Goal: Information Seeking & Learning: Learn about a topic

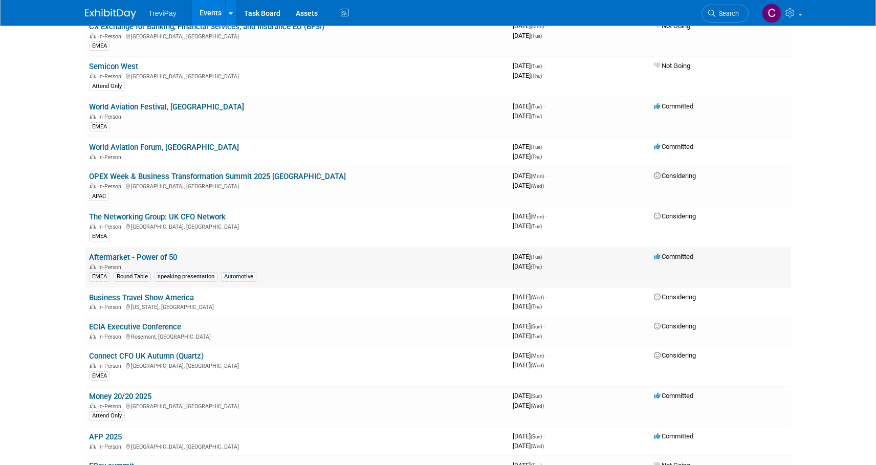
scroll to position [512, 0]
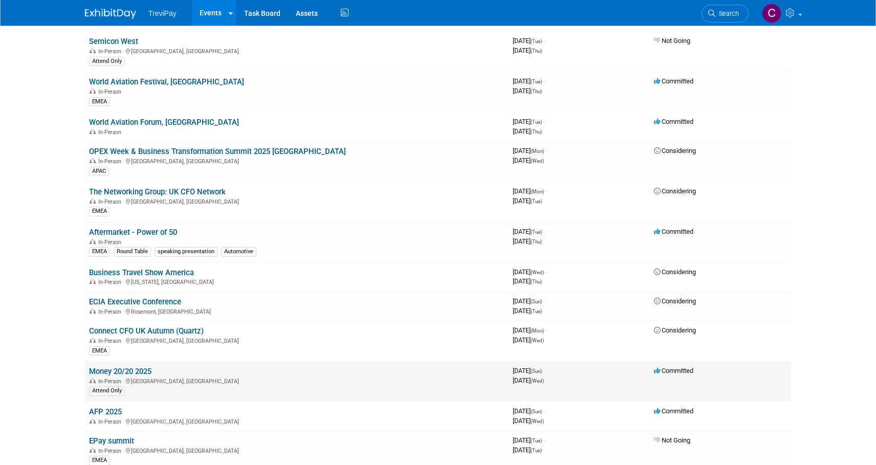
click at [143, 370] on link "Money 20/20 2025" at bounding box center [120, 371] width 62 height 9
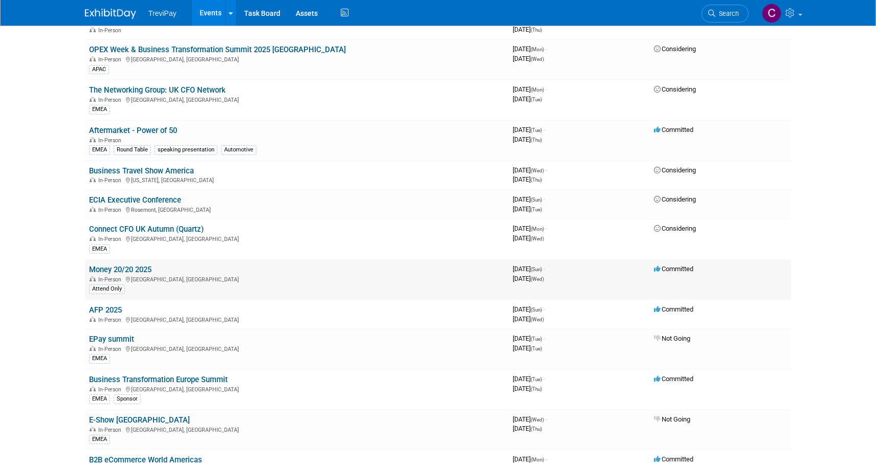
scroll to position [614, 0]
click at [94, 306] on link "AFP 2025" at bounding box center [105, 309] width 33 height 9
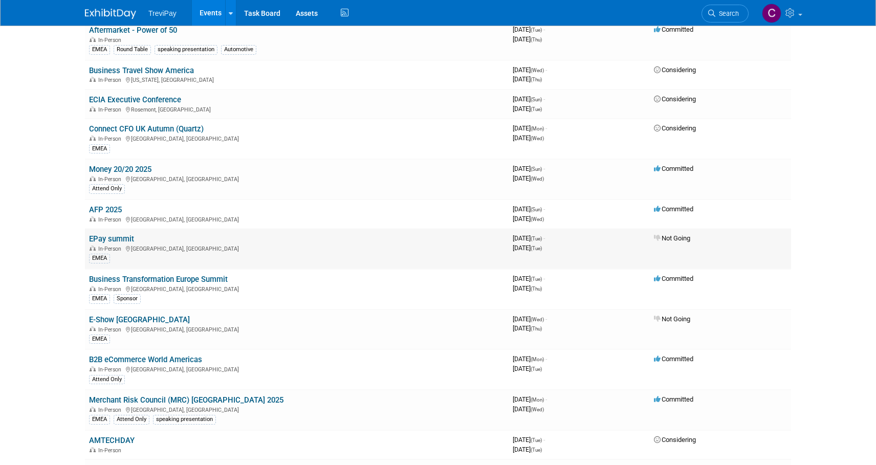
scroll to position [716, 0]
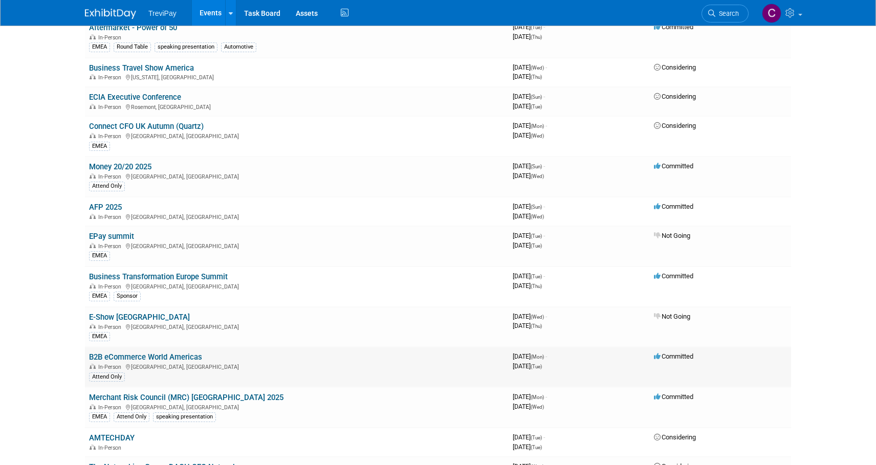
click at [180, 355] on link "B2B eCommerce World Americas" at bounding box center [145, 357] width 113 height 9
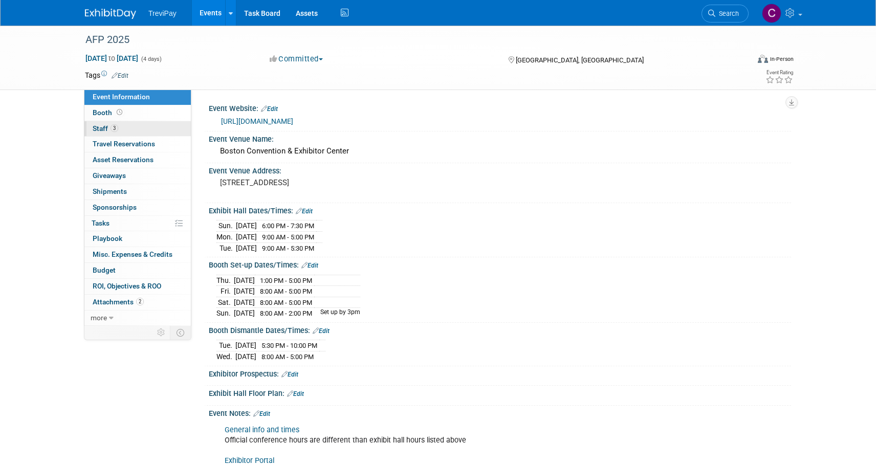
click at [147, 121] on link "3 Staff 3" at bounding box center [137, 128] width 106 height 15
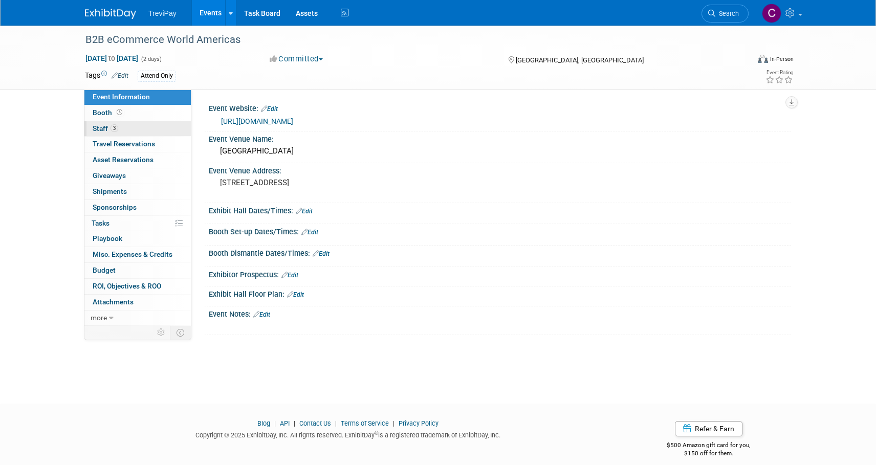
click at [160, 129] on link "3 Staff 3" at bounding box center [137, 128] width 106 height 15
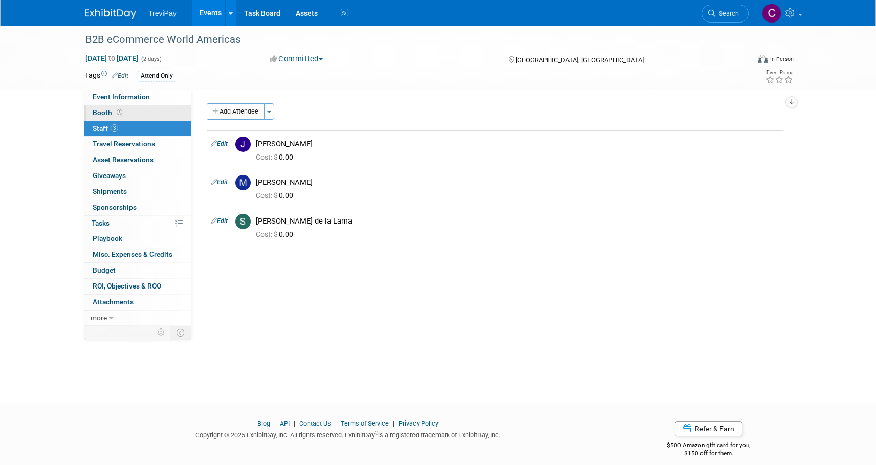
click at [149, 115] on link "Booth" at bounding box center [137, 112] width 106 height 15
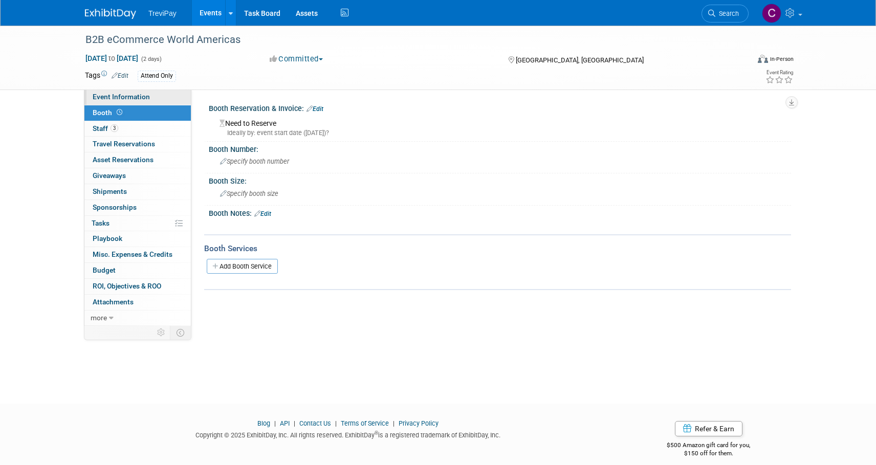
click at [159, 99] on link "Event Information" at bounding box center [137, 97] width 106 height 15
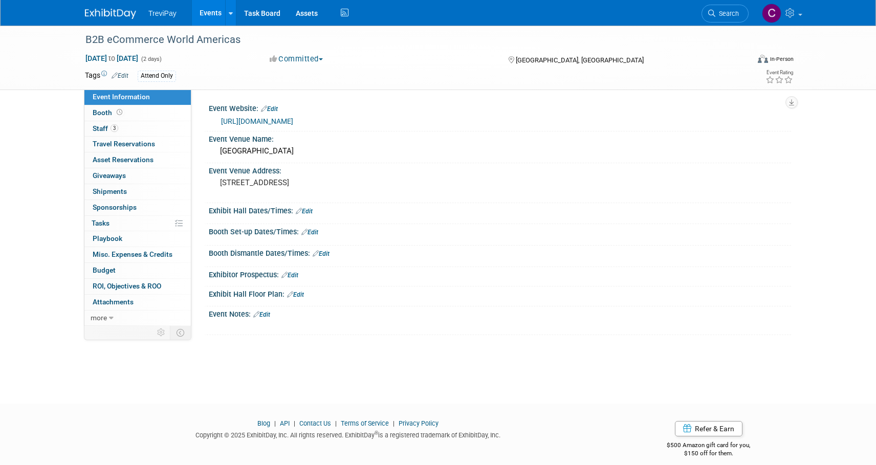
click at [293, 121] on link "https://b2becommerceworld.org/americas/" at bounding box center [257, 121] width 72 height 8
